Goal: Use online tool/utility: Utilize a website feature to perform a specific function

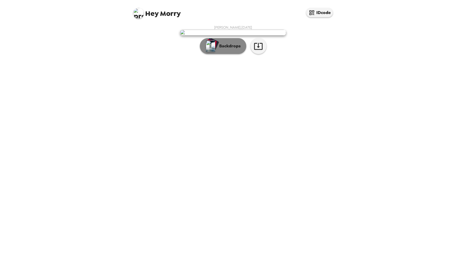
click at [226, 49] on p "Backdrops" at bounding box center [228, 46] width 24 height 6
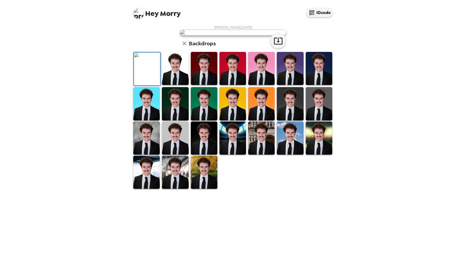
scroll to position [55, 0]
click at [175, 155] on img at bounding box center [175, 138] width 27 height 33
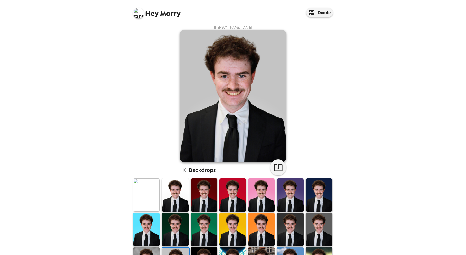
scroll to position [66, 0]
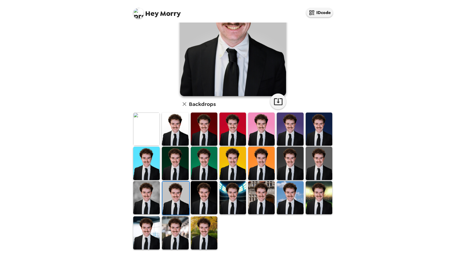
click at [147, 194] on img at bounding box center [146, 197] width 27 height 33
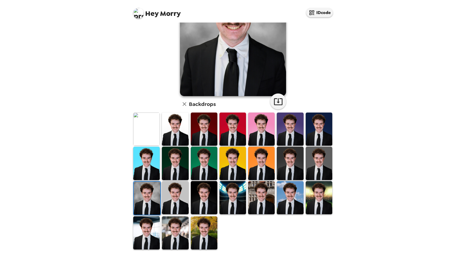
scroll to position [0, 0]
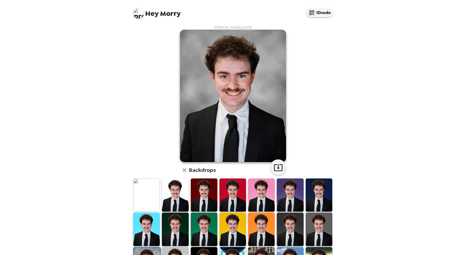
click at [183, 171] on icon "button" at bounding box center [185, 170] width 4 height 4
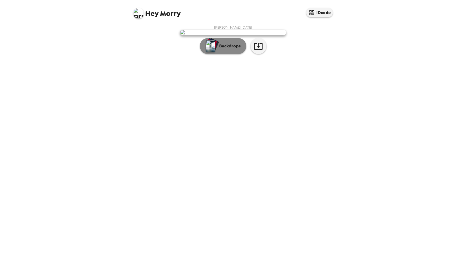
click at [222, 49] on p "Backdrops" at bounding box center [228, 46] width 24 height 6
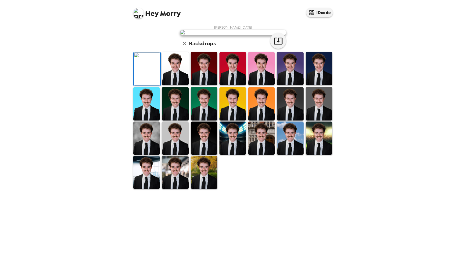
scroll to position [66, 0]
click at [152, 155] on img at bounding box center [146, 138] width 27 height 33
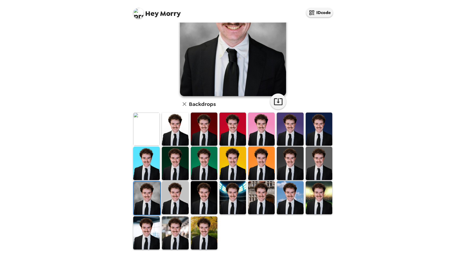
scroll to position [0, 0]
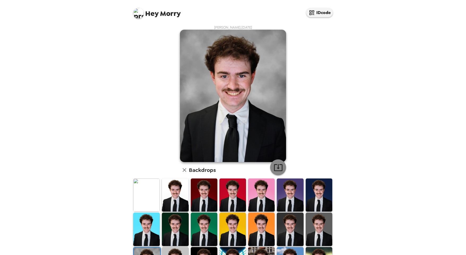
click at [276, 172] on icon "button" at bounding box center [277, 167] width 9 height 9
